Goal: Task Accomplishment & Management: Manage account settings

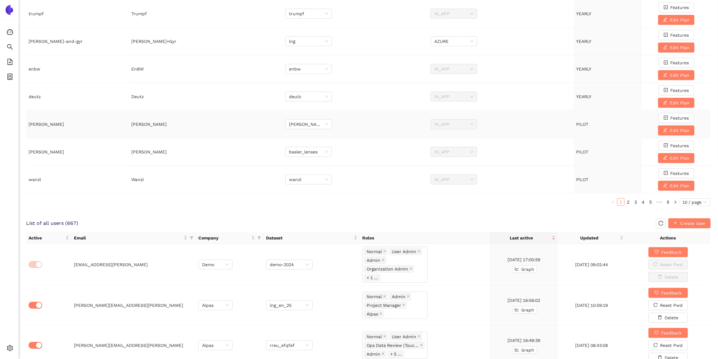
scroll to position [254, 0]
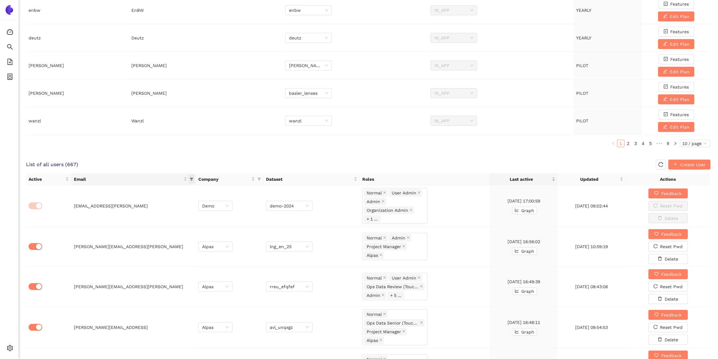
click at [191, 178] on icon "filter" at bounding box center [191, 179] width 3 height 3
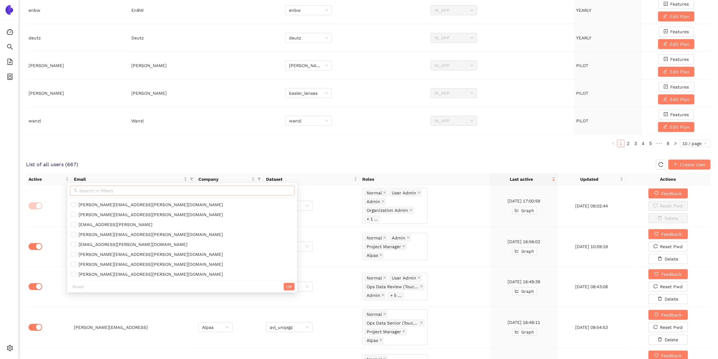
click at [160, 190] on input "text" at bounding box center [185, 190] width 212 height 7
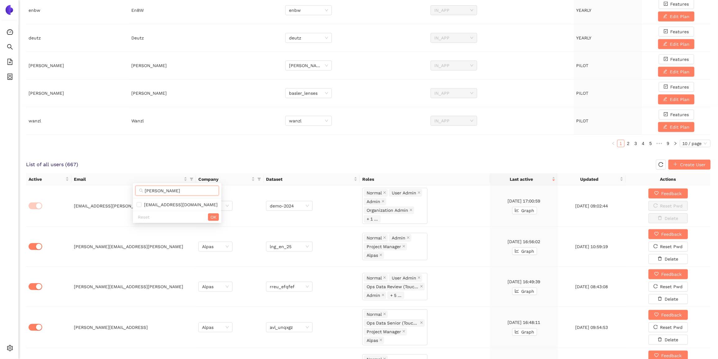
type input "[PERSON_NAME]"
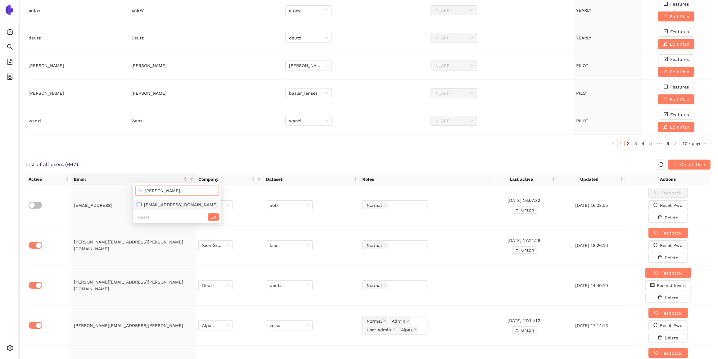
click at [138, 203] on input "checkbox" at bounding box center [139, 204] width 5 height 5
checkbox input "true"
click at [210, 218] on span "OK" at bounding box center [213, 216] width 6 height 7
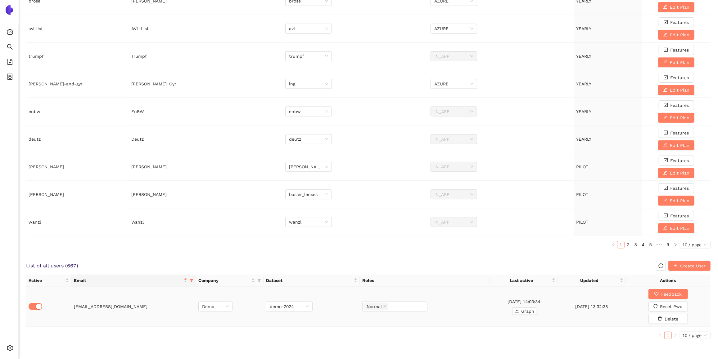
scroll to position [151, 0]
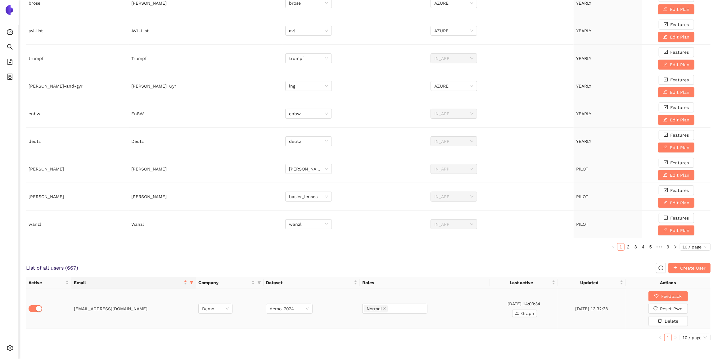
click at [98, 312] on td "[EMAIL_ADDRESS][DOMAIN_NAME]" at bounding box center [133, 309] width 124 height 40
drag, startPoint x: 37, startPoint y: 305, endPoint x: 102, endPoint y: 328, distance: 69.6
click at [37, 306] on div "button" at bounding box center [39, 309] width 6 height 6
